Goal: Task Accomplishment & Management: Complete application form

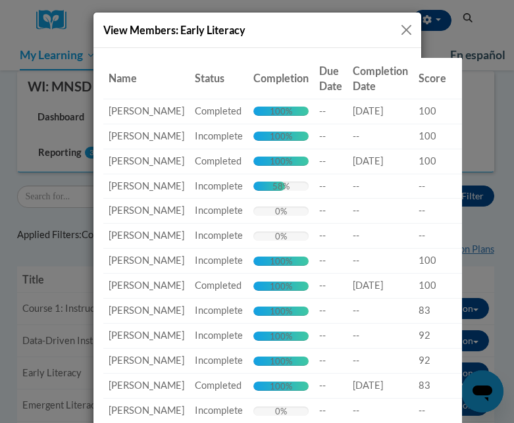
click at [407, 33] on button "Close" at bounding box center [406, 30] width 16 height 16
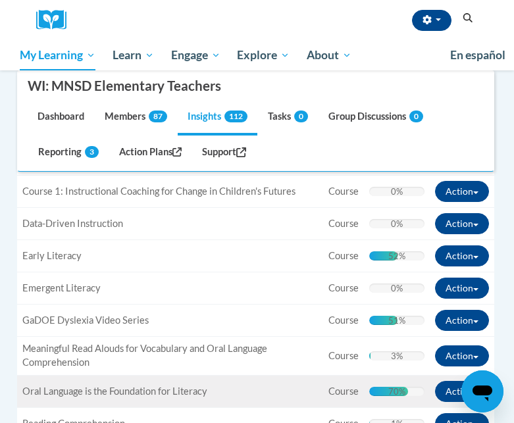
scroll to position [317, 0]
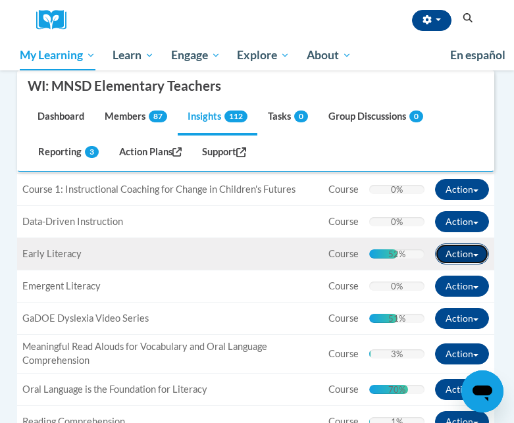
click at [452, 259] on button "Action" at bounding box center [462, 254] width 54 height 21
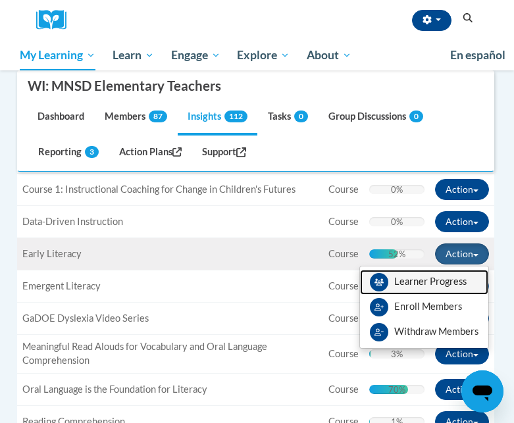
click at [443, 278] on link "Learner Progress" at bounding box center [424, 282] width 128 height 25
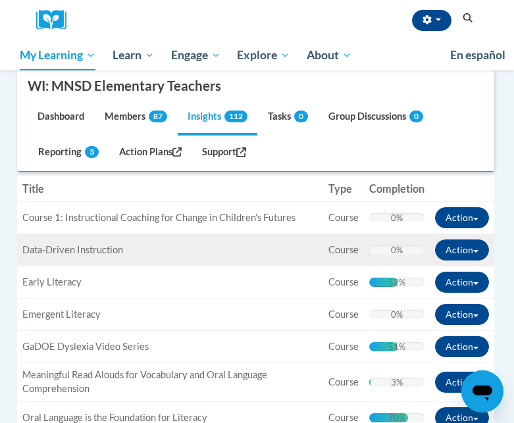
scroll to position [306, 0]
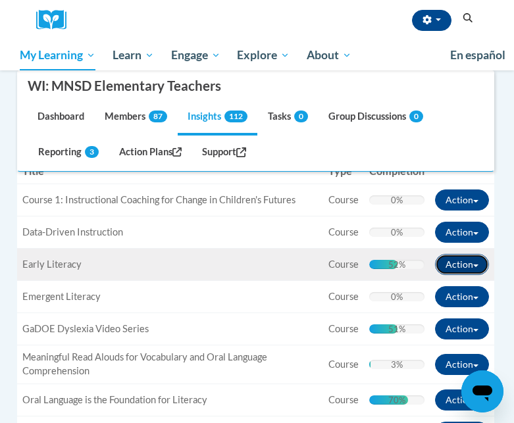
click at [458, 270] on button "Action" at bounding box center [462, 264] width 54 height 21
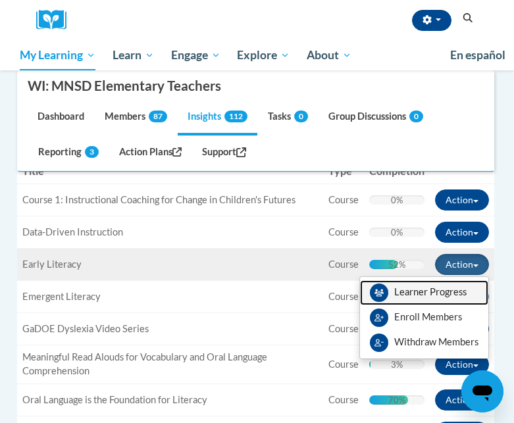
click at [432, 296] on link "Learner Progress" at bounding box center [424, 292] width 128 height 25
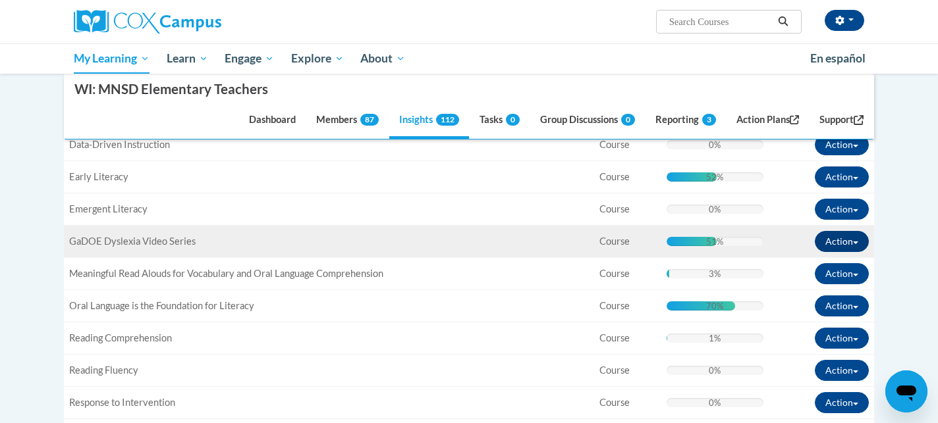
scroll to position [359, 0]
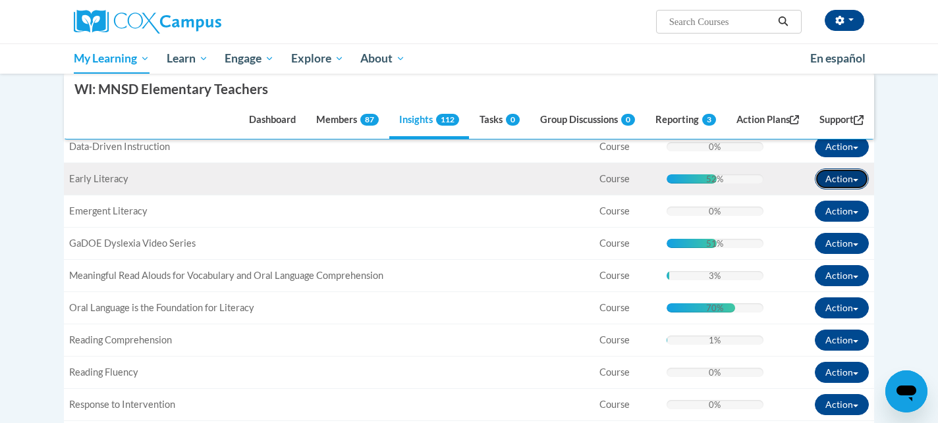
click at [514, 178] on button "Action" at bounding box center [841, 179] width 54 height 21
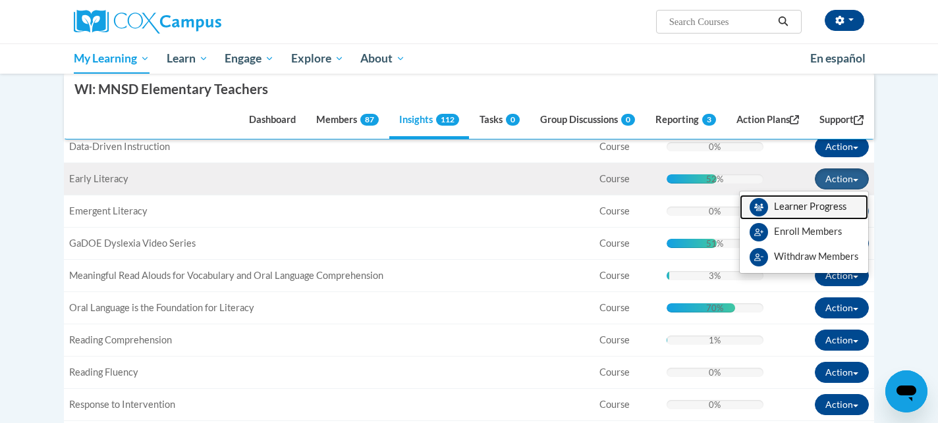
click at [514, 203] on link "Learner Progress" at bounding box center [803, 207] width 128 height 25
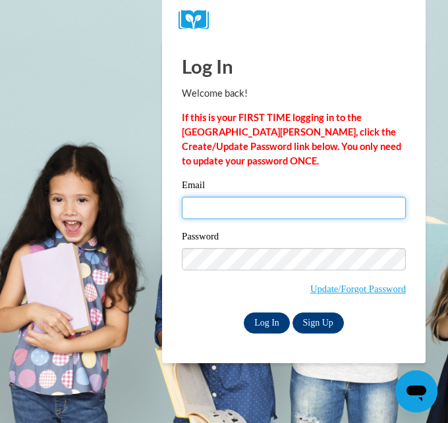
type input "[EMAIL_ADDRESS][PERSON_NAME][DOMAIN_NAME]"
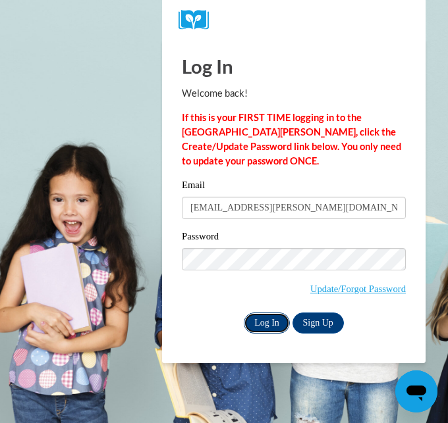
click at [259, 332] on input "Log In" at bounding box center [267, 323] width 46 height 21
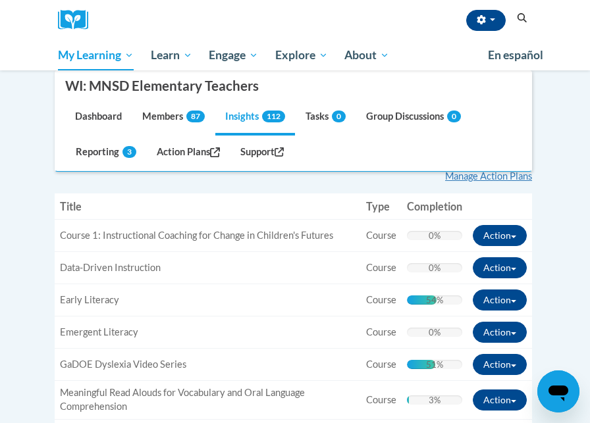
scroll to position [273, 0]
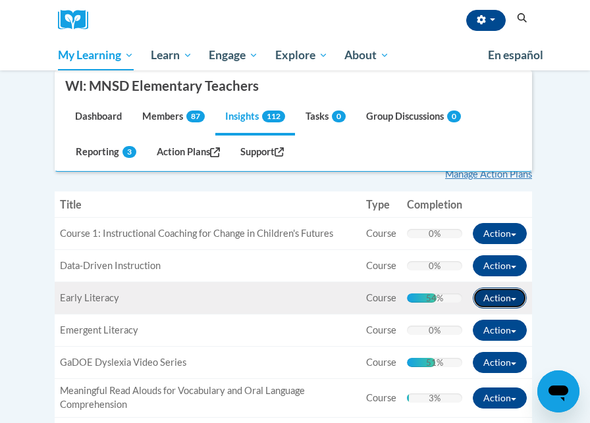
click at [447, 299] on button "Action" at bounding box center [500, 298] width 54 height 21
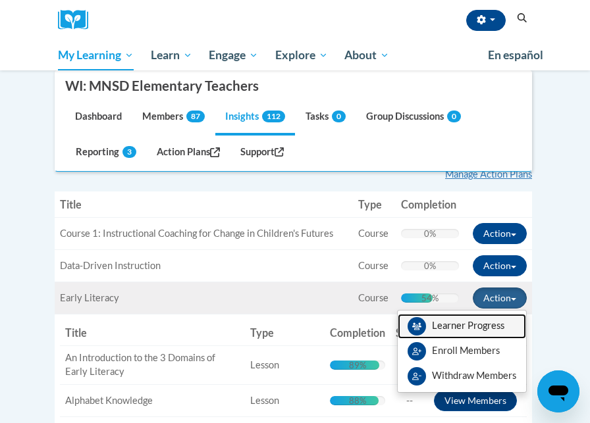
click at [447, 322] on link "Learner Progress" at bounding box center [462, 326] width 128 height 25
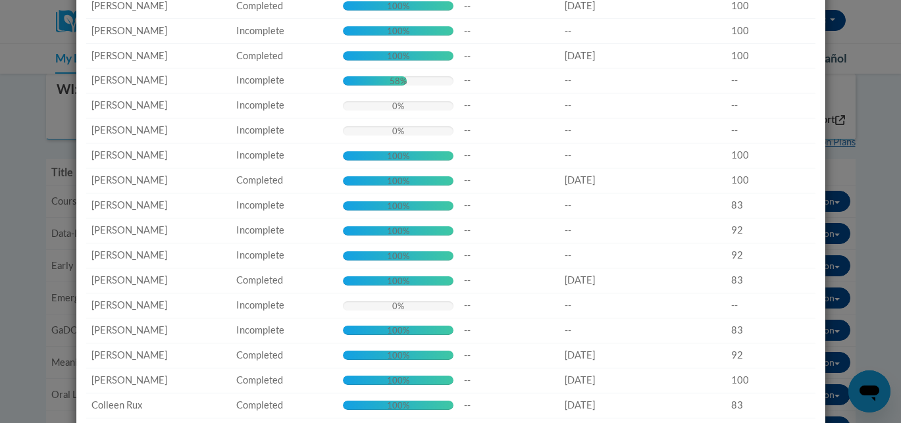
scroll to position [0, 0]
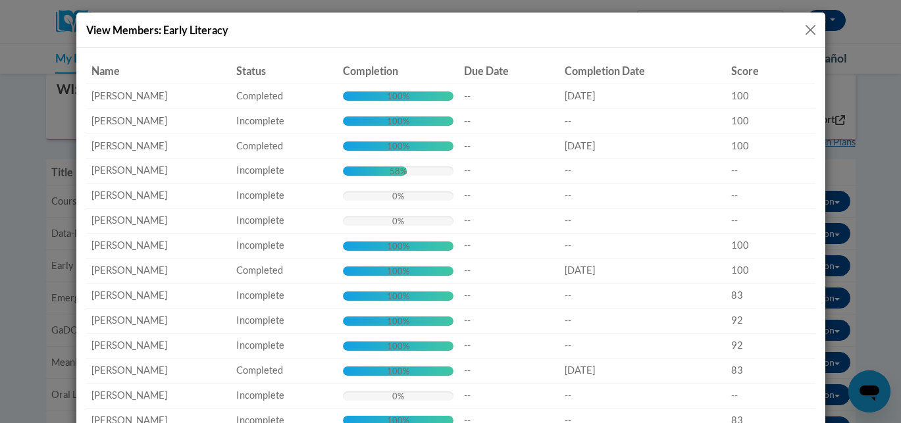
click at [447, 28] on button "Close" at bounding box center [811, 30] width 16 height 16
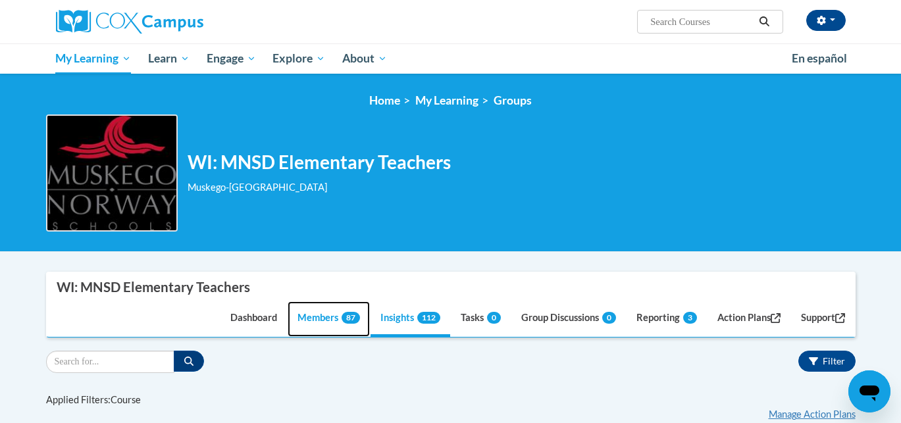
click at [293, 320] on link "Members 87" at bounding box center [329, 320] width 82 height 36
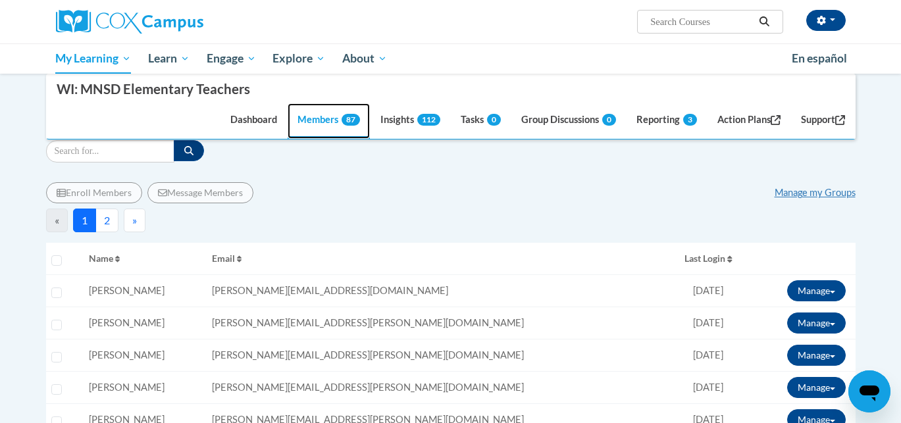
scroll to position [199, 0]
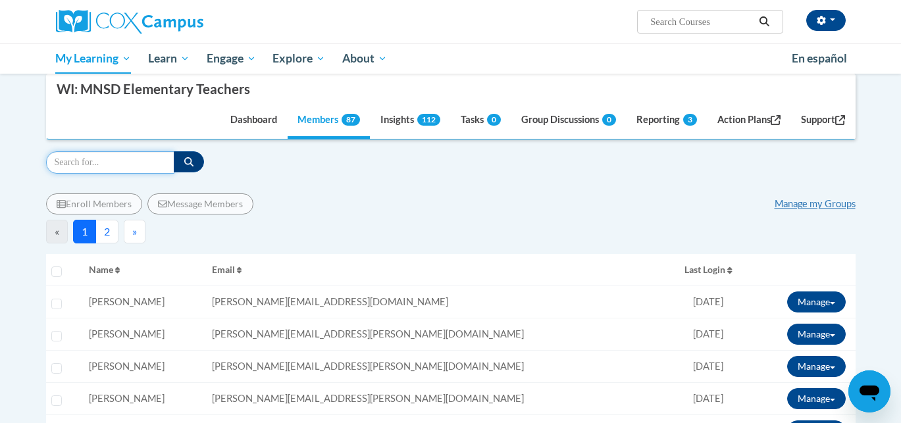
click at [95, 165] on input "Search" at bounding box center [110, 162] width 128 height 22
type input "pichler"
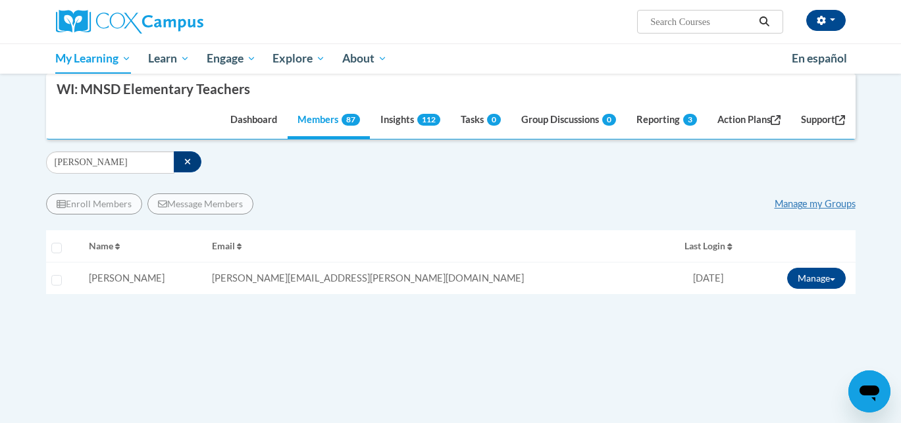
click at [205, 147] on div "Supervisor Modal Window WI: MNSD Elementary Teachers Dashboard Members 87 Insig…" at bounding box center [451, 244] width 810 height 344
click at [257, 171] on div "pichler Filter" at bounding box center [451, 162] width 810 height 22
click at [179, 164] on button "button" at bounding box center [188, 161] width 28 height 21
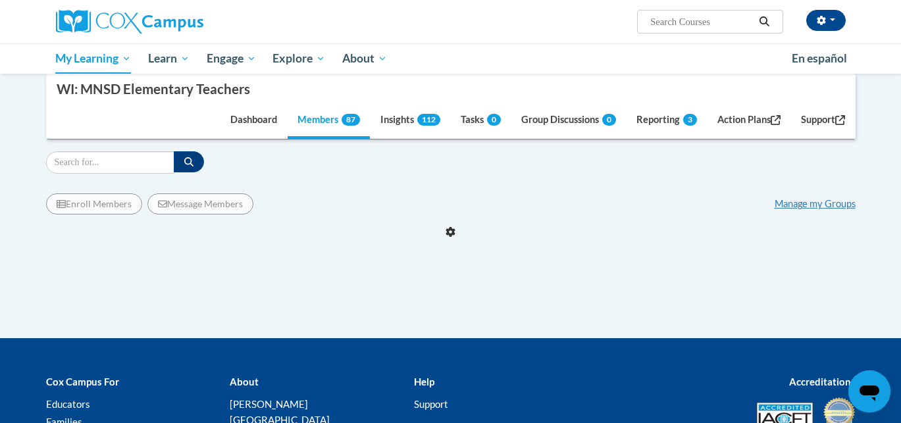
click at [261, 163] on div "Filter" at bounding box center [451, 162] width 810 height 22
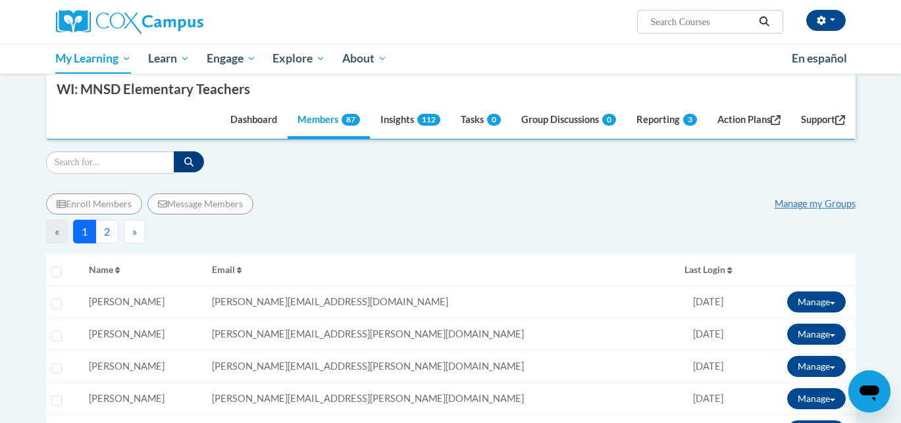
click at [261, 163] on div "Filter" at bounding box center [451, 162] width 810 height 22
click at [251, 115] on link "Dashboard" at bounding box center [254, 122] width 66 height 36
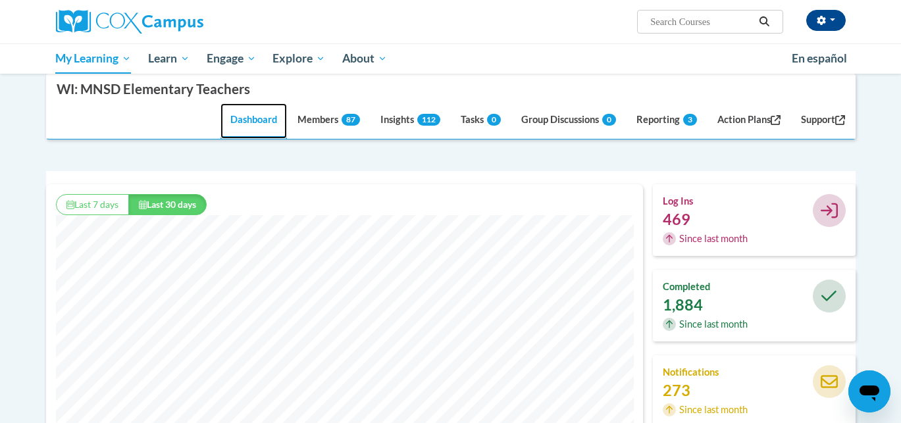
scroll to position [337, 597]
click at [317, 168] on div "log ins 469 Since last month completed 1,884" at bounding box center [451, 371] width 810 height 421
click at [447, 161] on div "log ins 469 Since last month completed 1,884" at bounding box center [451, 371] width 810 height 421
click at [357, 161] on div "log ins 469 Since last month completed 1,884" at bounding box center [451, 371] width 810 height 421
click at [253, 171] on div "log ins 469 Since last month completed 1,884 273 757" at bounding box center [451, 361] width 810 height 381
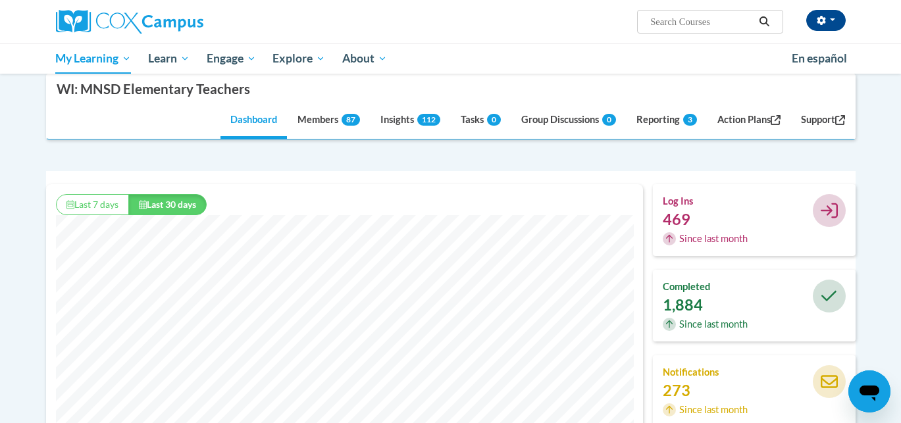
click at [211, 161] on div "log ins 469 Since last month completed 1,884" at bounding box center [451, 371] width 810 height 421
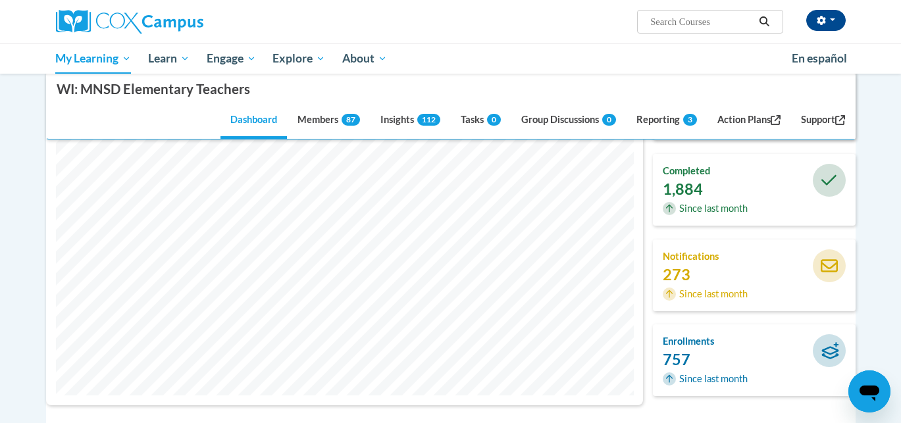
scroll to position [318, 0]
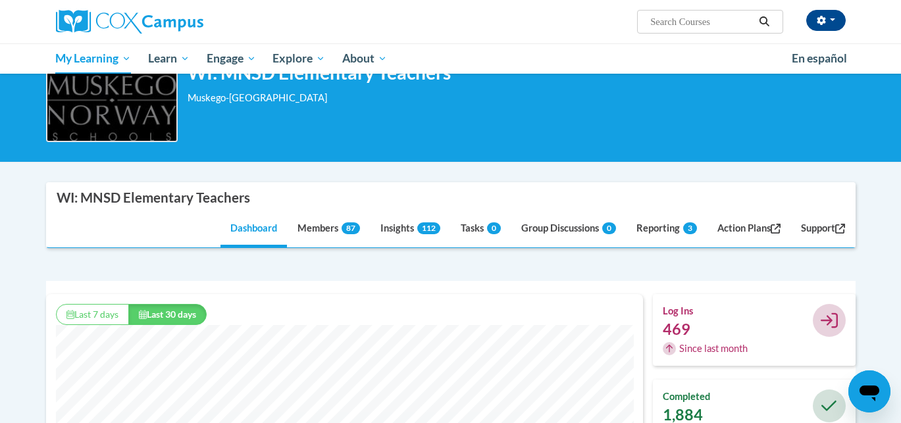
scroll to position [76, 0]
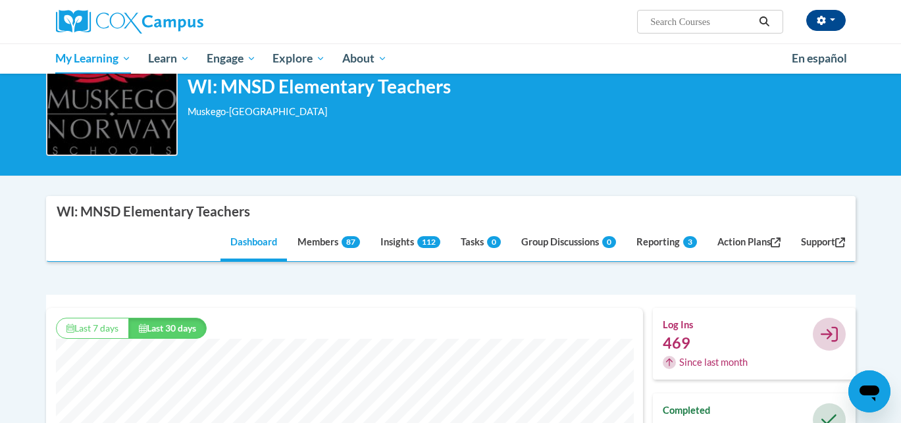
click at [447, 223] on nav "WI: MNSD Elementary Teachers Dashboard Members 87 Insights 112 Tasks 0 Group Di…" at bounding box center [451, 229] width 810 height 66
click at [447, 238] on link "Action Plans" at bounding box center [749, 244] width 83 height 36
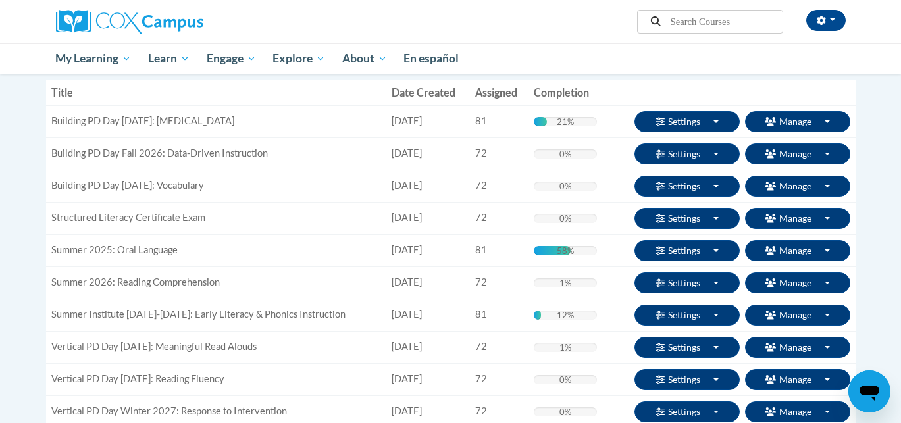
scroll to position [146, 0]
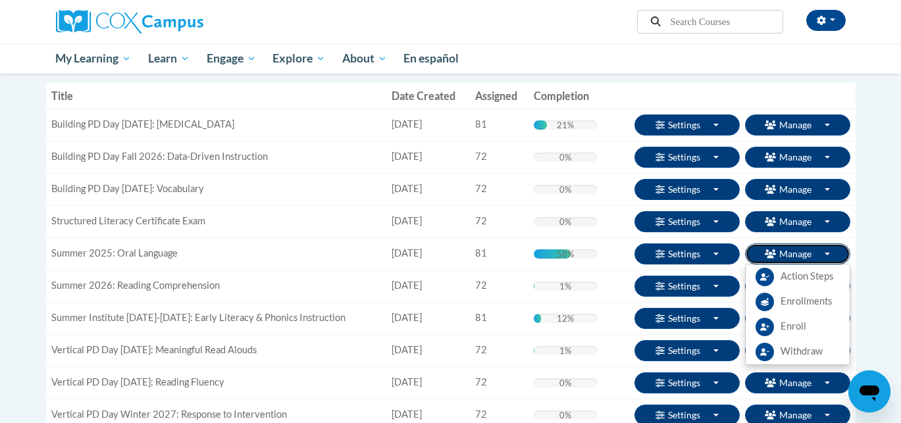
click at [789, 247] on button "Manage Toggle Dropdown" at bounding box center [797, 254] width 105 height 21
click at [786, 331] on span "Enroll" at bounding box center [794, 327] width 26 height 14
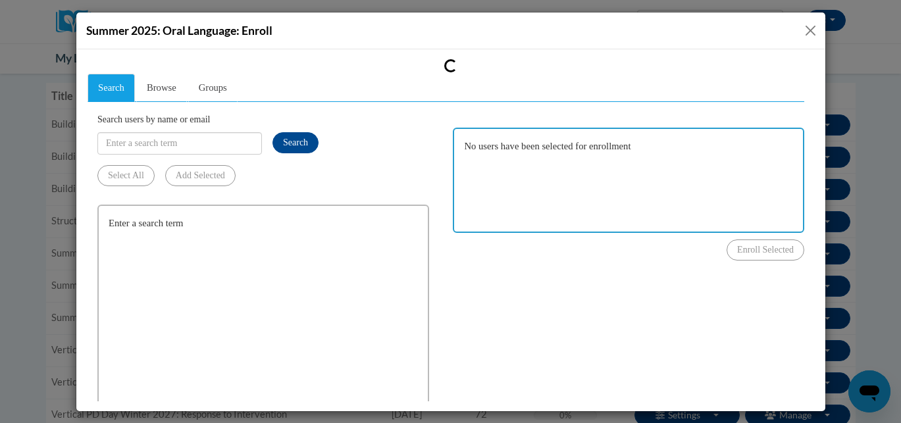
scroll to position [0, 0]
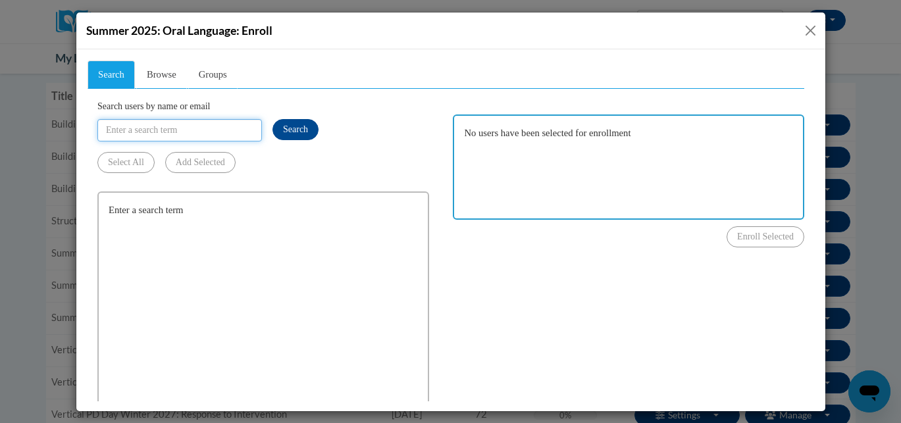
click at [210, 132] on input "Search users by name or email" at bounding box center [179, 130] width 165 height 22
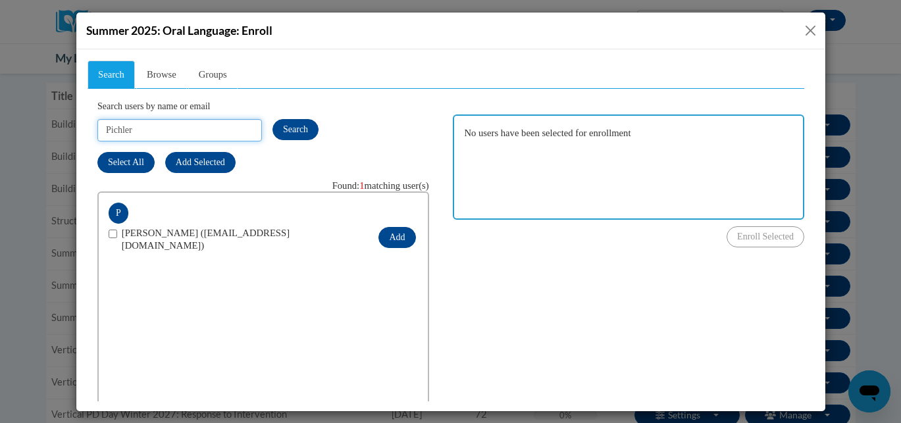
type input "Pichler"
click at [111, 234] on input "checkbox" at bounding box center [112, 233] width 9 height 9
checkbox input "true"
click at [401, 238] on button "Add" at bounding box center [396, 236] width 37 height 21
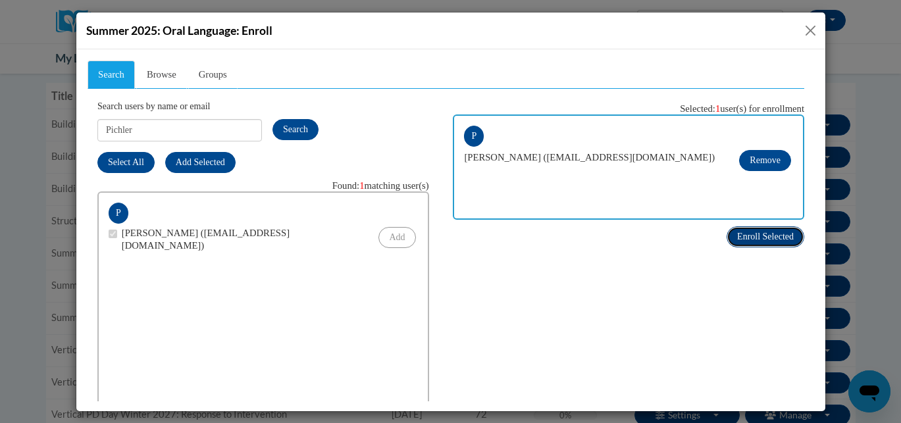
click at [783, 237] on span "Enroll Selected" at bounding box center [765, 236] width 57 height 10
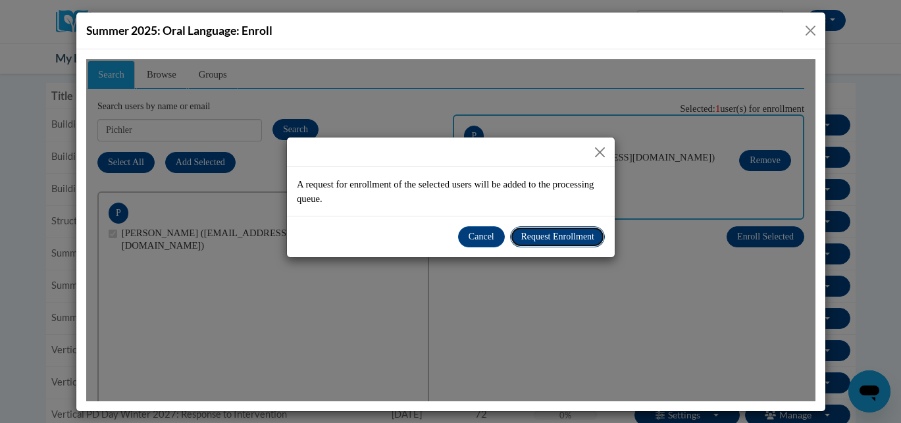
click at [535, 238] on span "Request Enrollment" at bounding box center [557, 236] width 74 height 10
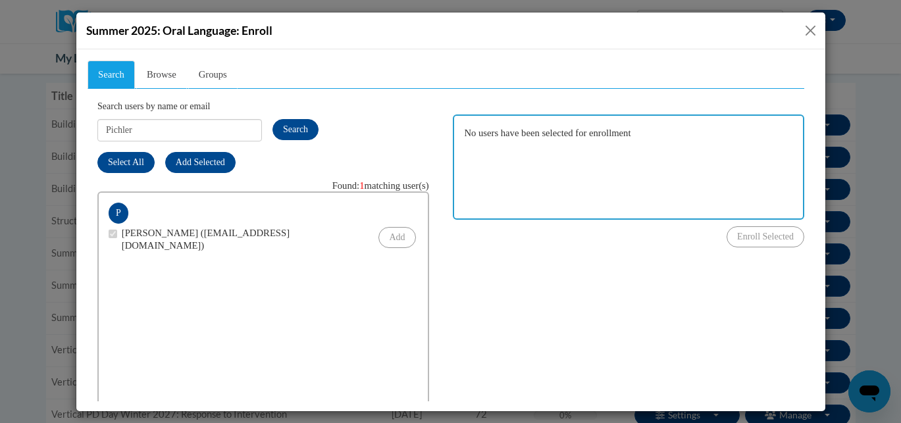
click at [813, 33] on button "Close" at bounding box center [811, 30] width 16 height 16
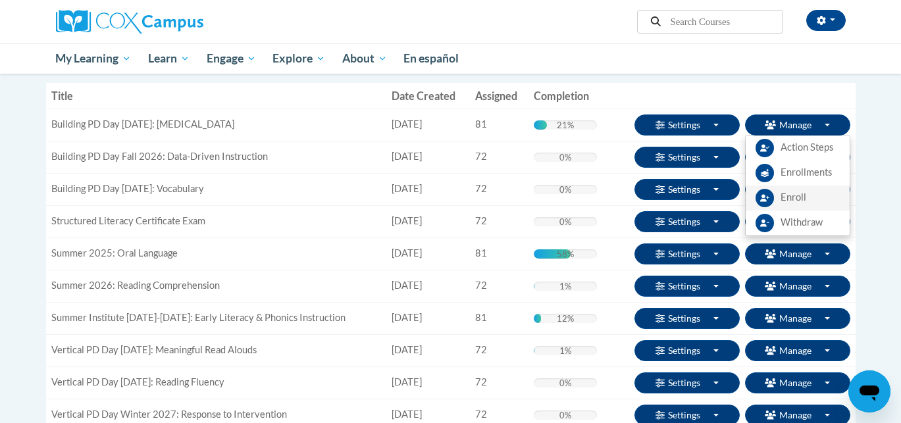
click at [796, 204] on span "Enroll" at bounding box center [794, 198] width 26 height 14
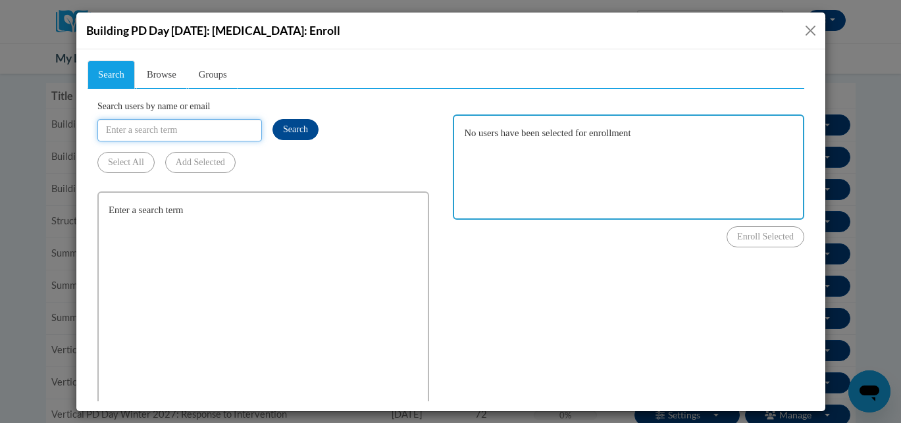
click at [193, 133] on input "Search users by name or email" at bounding box center [179, 130] width 165 height 22
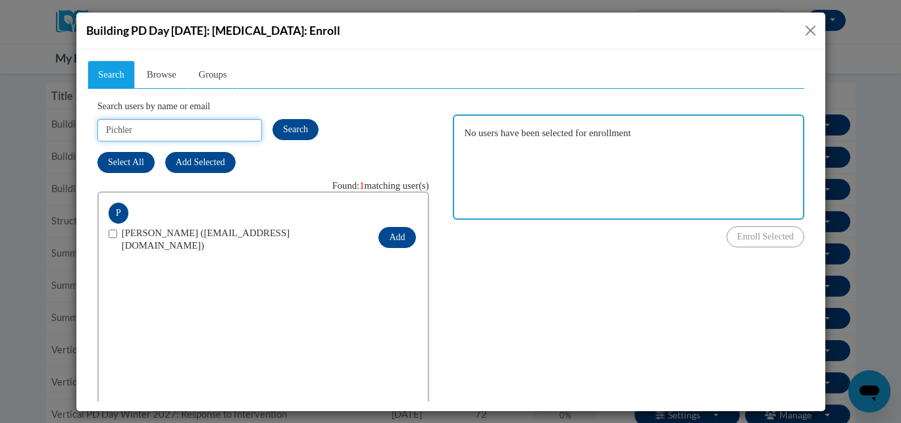
type input "Pichler"
click at [113, 237] on span at bounding box center [114, 238] width 13 height 25
click at [114, 232] on input "checkbox" at bounding box center [112, 233] width 9 height 9
checkbox input "true"
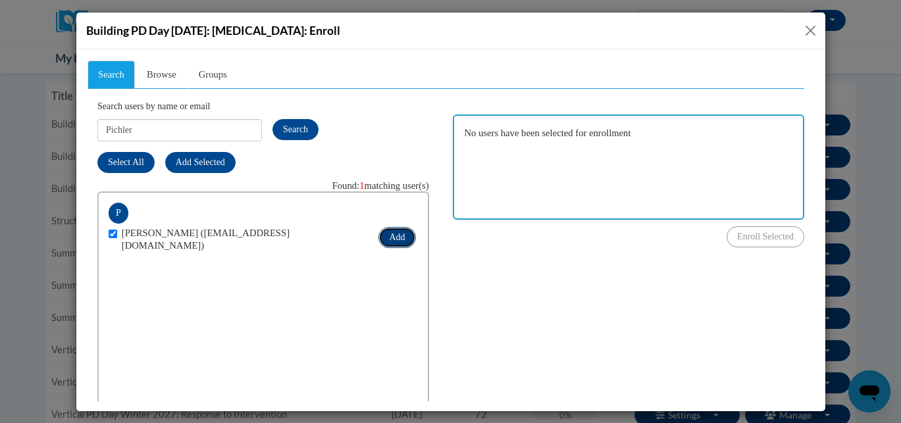
click at [398, 232] on button "Add" at bounding box center [396, 236] width 37 height 21
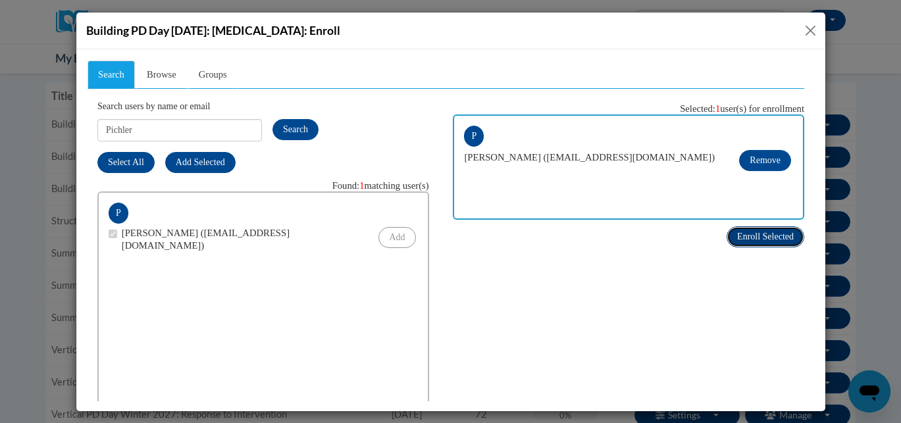
click at [760, 243] on button "Enroll Selected" at bounding box center [765, 236] width 78 height 21
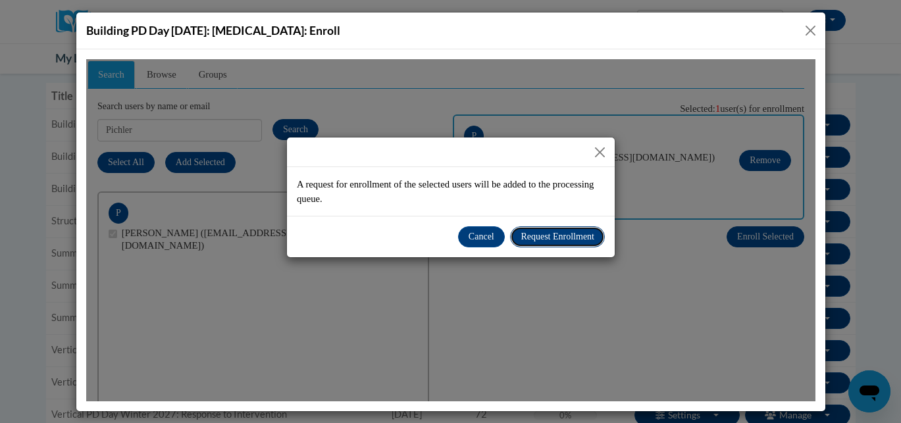
click at [552, 238] on span "Request Enrollment" at bounding box center [557, 236] width 74 height 10
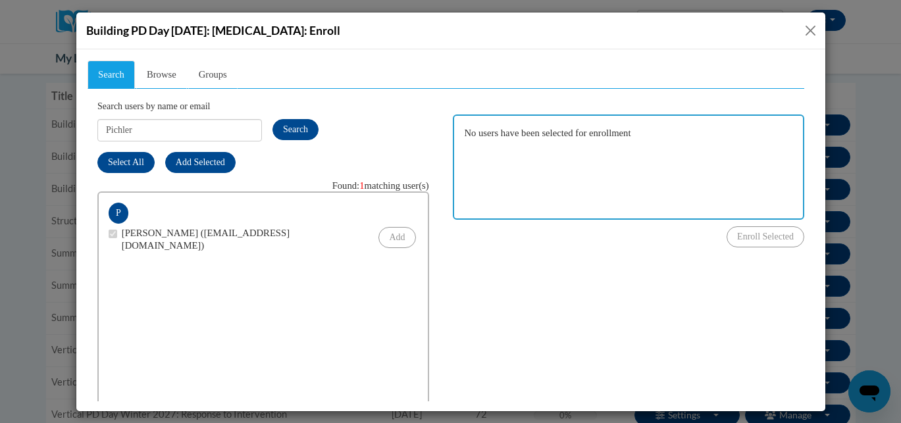
click at [811, 26] on button "Close" at bounding box center [811, 30] width 16 height 16
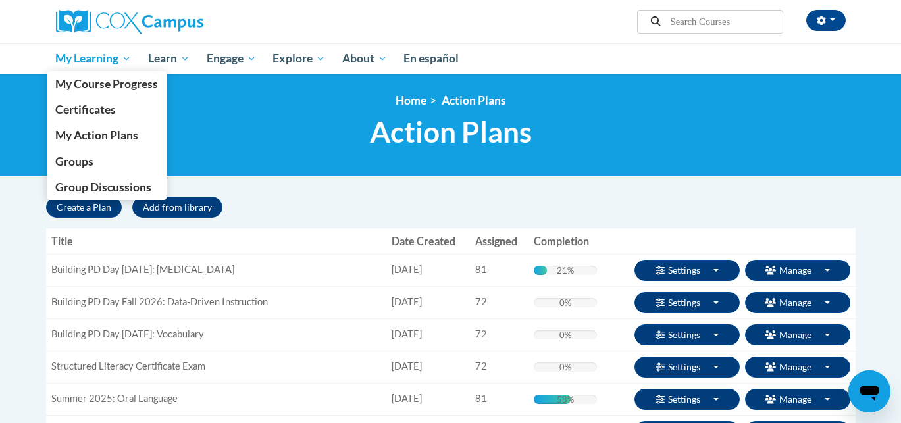
click at [95, 56] on span "My Learning" at bounding box center [93, 59] width 76 height 16
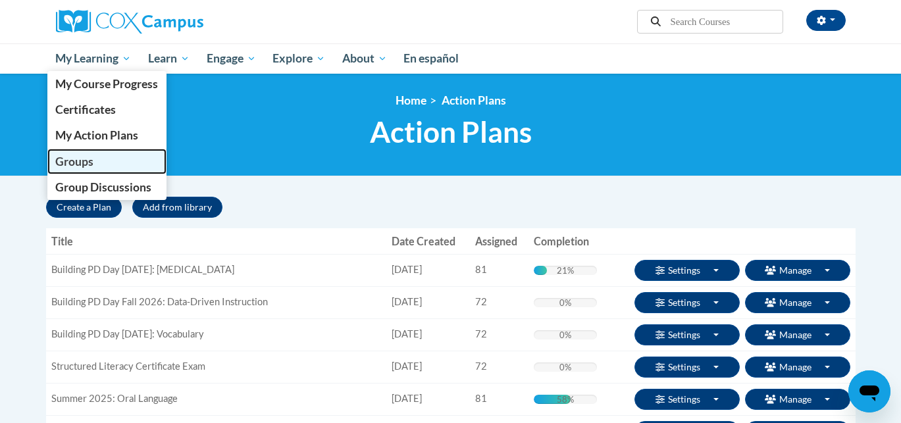
click at [80, 159] on span "Groups" at bounding box center [74, 162] width 38 height 14
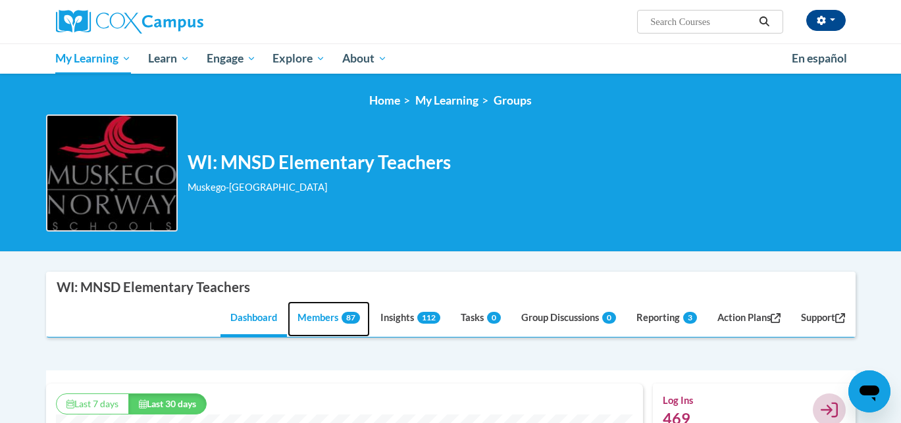
click at [313, 323] on link "Members 87" at bounding box center [329, 320] width 82 height 36
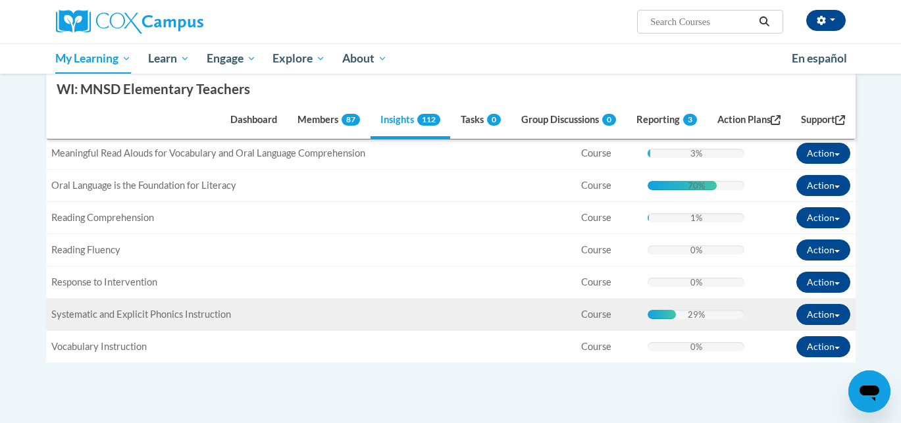
scroll to position [482, 0]
